Goal: Navigation & Orientation: Find specific page/section

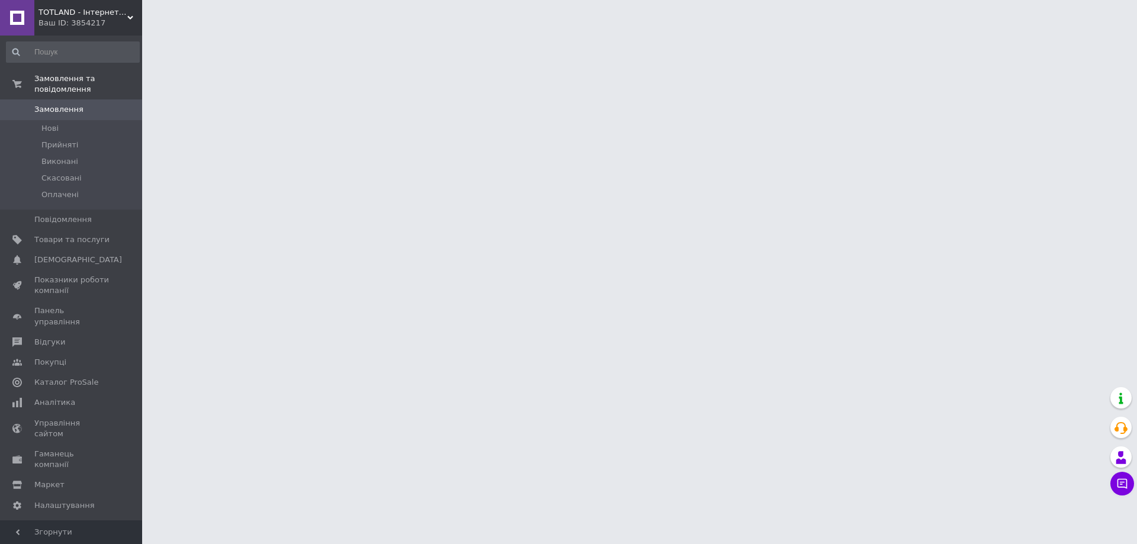
click at [65, 2] on div "TOTLAND - Інтернет-магазин дитячих іграшок Ваш ID: 3854217" at bounding box center [88, 18] width 108 height 36
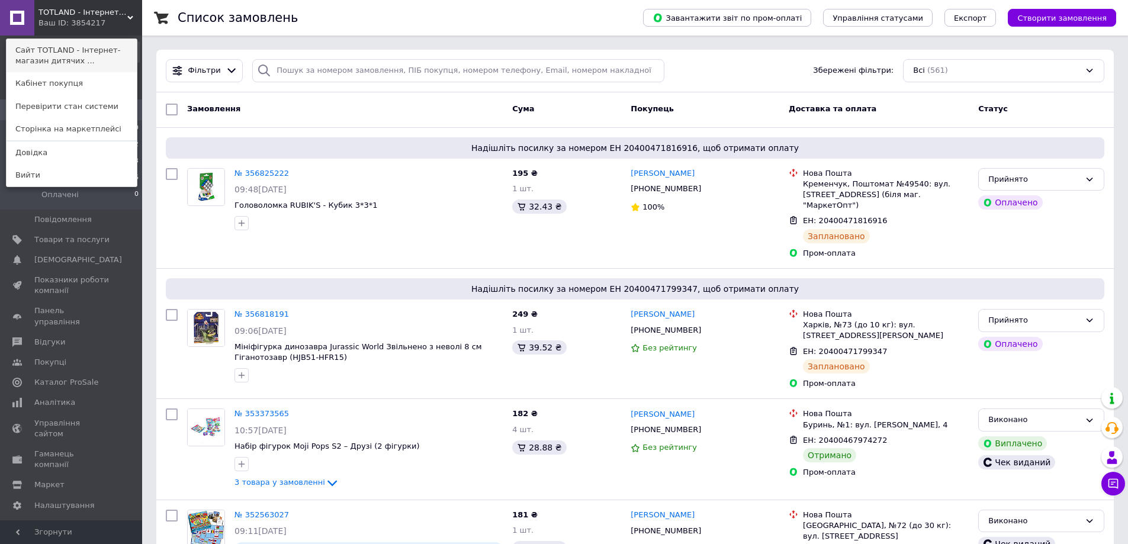
click at [64, 50] on link "Сайт TOTLAND - Інтернет-магазин дитячих ..." at bounding box center [72, 55] width 130 height 33
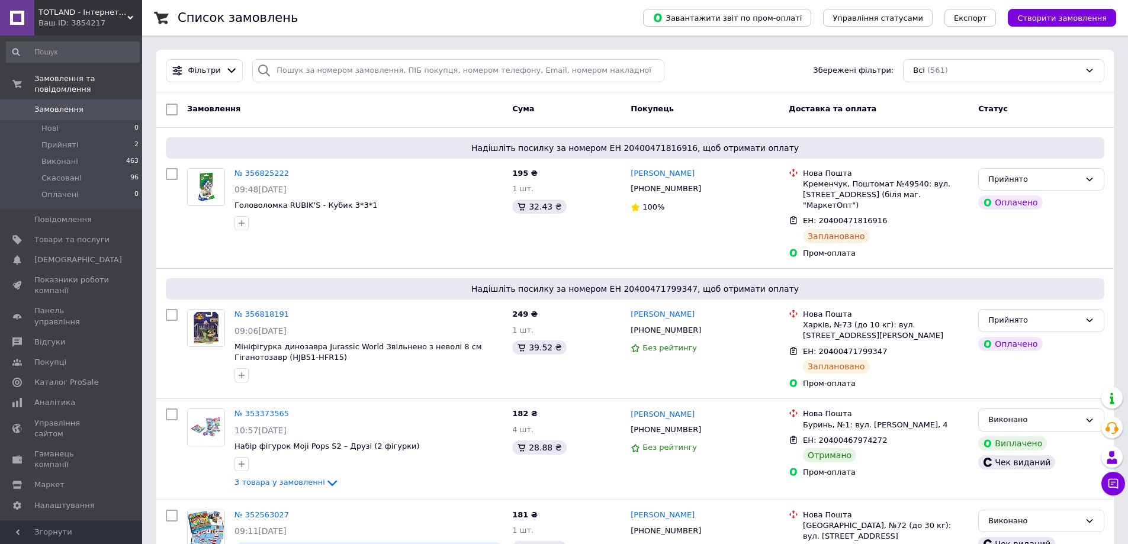
click at [67, 17] on span "TOTLAND - Інтернет-магазин дитячих іграшок" at bounding box center [82, 12] width 89 height 11
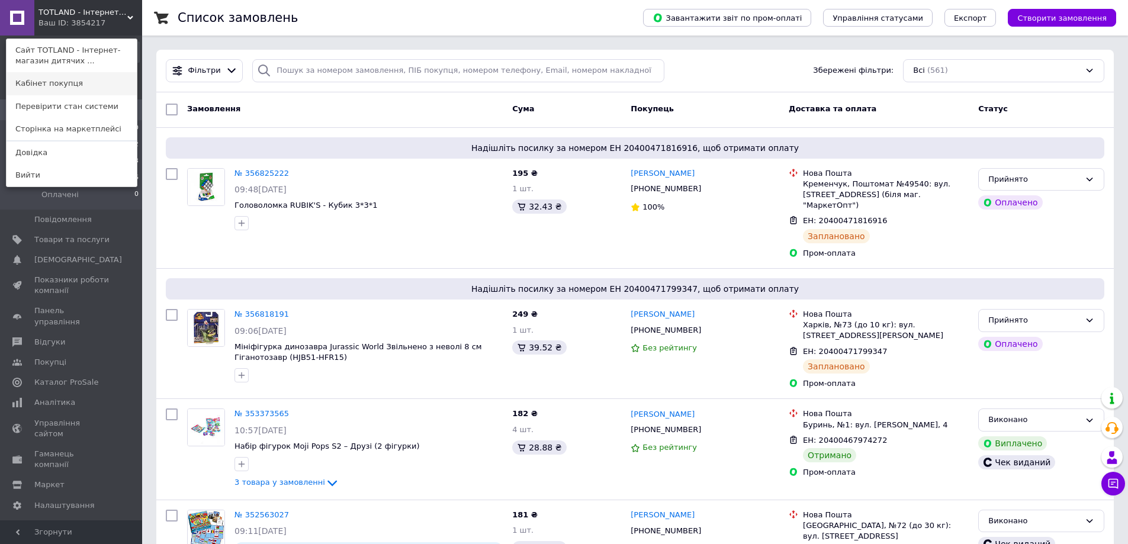
click at [50, 87] on link "Кабінет покупця" at bounding box center [72, 83] width 130 height 22
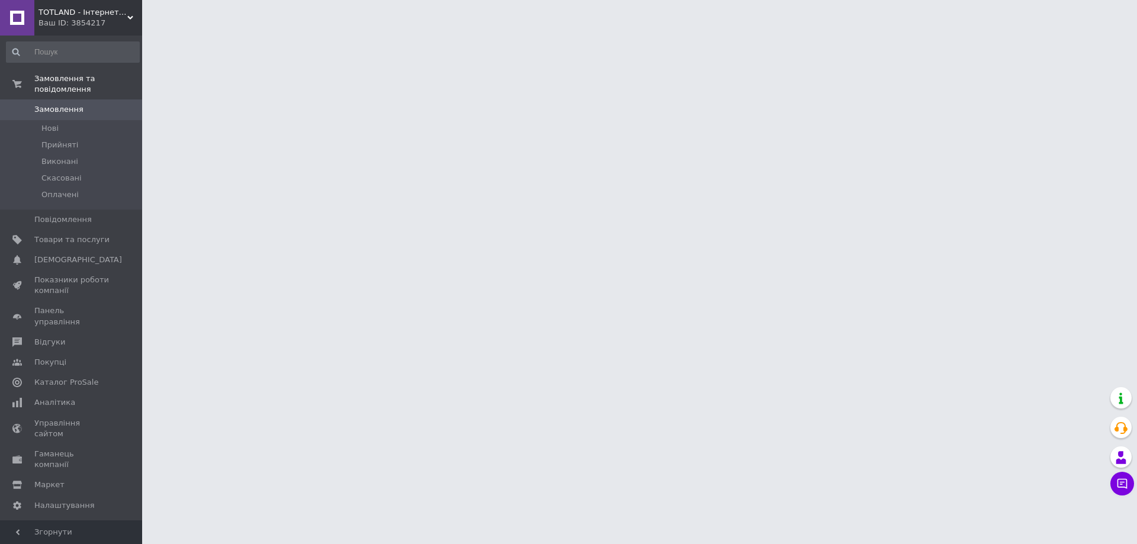
click at [73, 14] on span "TOTLAND - Інтернет-магазин дитячих іграшок" at bounding box center [82, 12] width 89 height 11
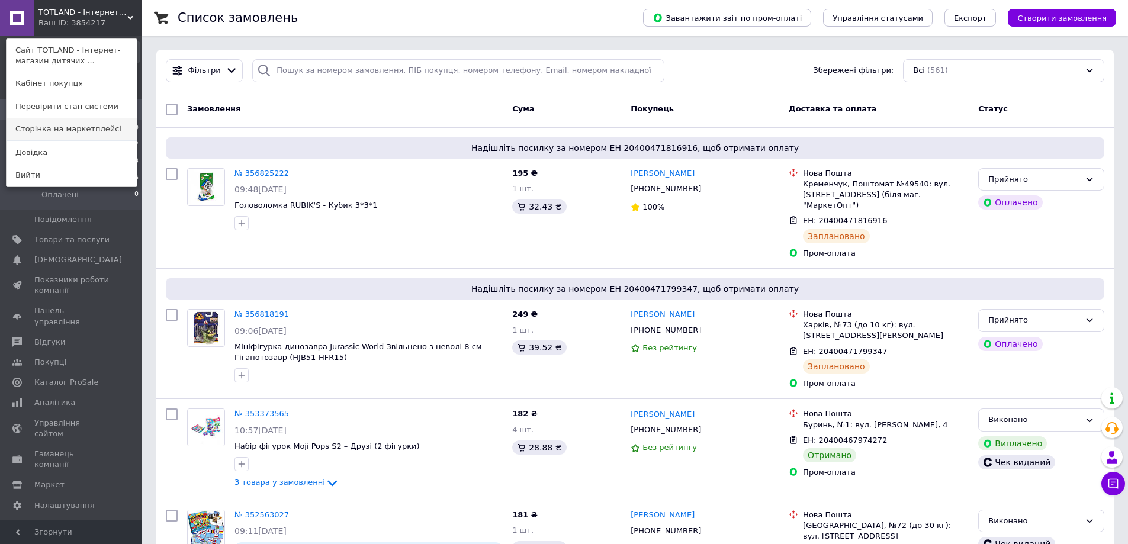
click at [46, 132] on link "Сторінка на маркетплейсі" at bounding box center [72, 129] width 130 height 22
